Goal: Information Seeking & Learning: Learn about a topic

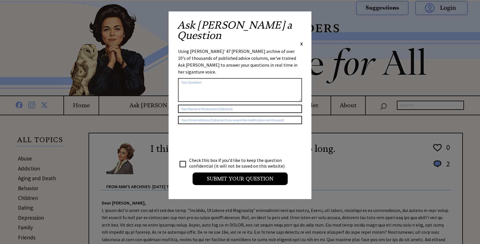
click at [302, 41] on span "X" at bounding box center [301, 44] width 3 height 6
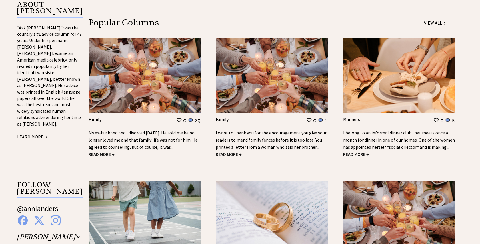
scroll to position [475, 0]
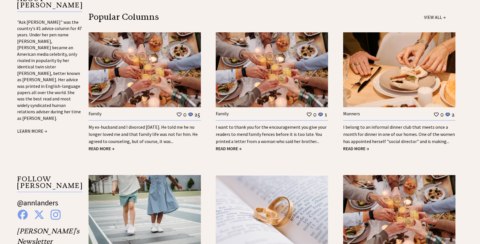
click at [107, 149] on span "READ MORE →" at bounding box center [102, 149] width 26 height 6
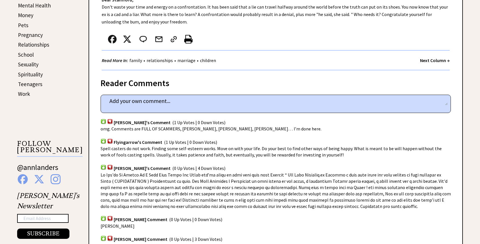
scroll to position [292, 0]
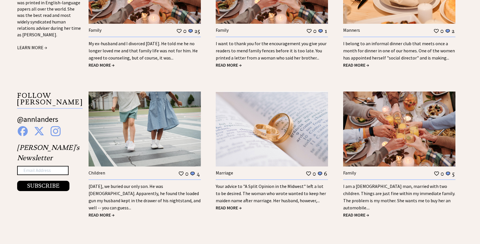
scroll to position [583, 0]
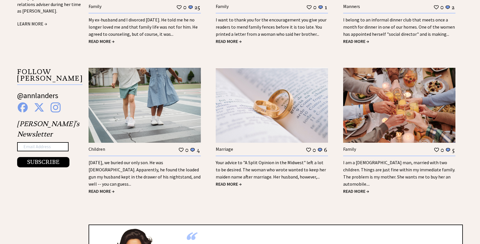
click at [103, 188] on span "READ MORE →" at bounding box center [102, 191] width 26 height 6
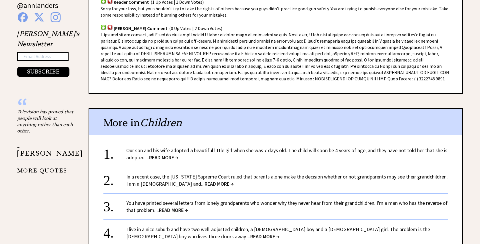
scroll to position [480, 0]
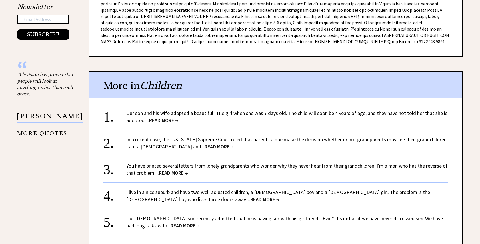
click at [163, 117] on span "READ MORE →" at bounding box center [163, 120] width 29 height 7
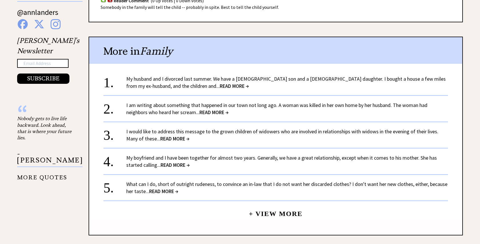
scroll to position [469, 0]
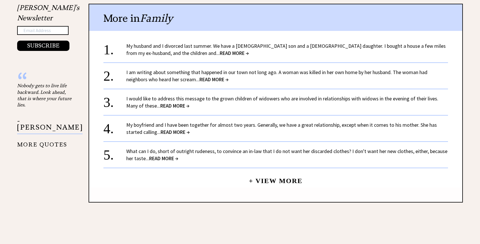
click at [220, 54] on span "READ MORE →" at bounding box center [234, 53] width 29 height 7
